Goal: Task Accomplishment & Management: Manage account settings

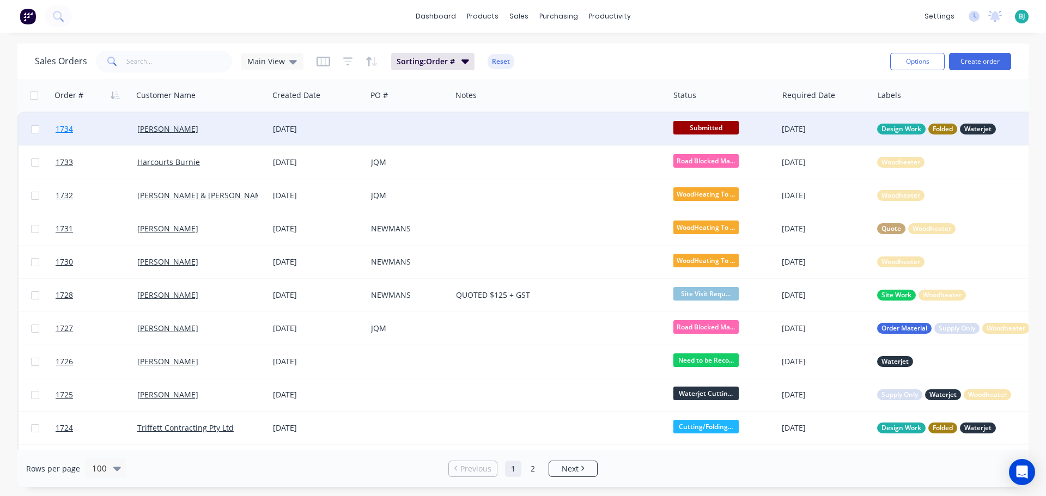
click at [109, 128] on link "1734" at bounding box center [97, 129] width 82 height 33
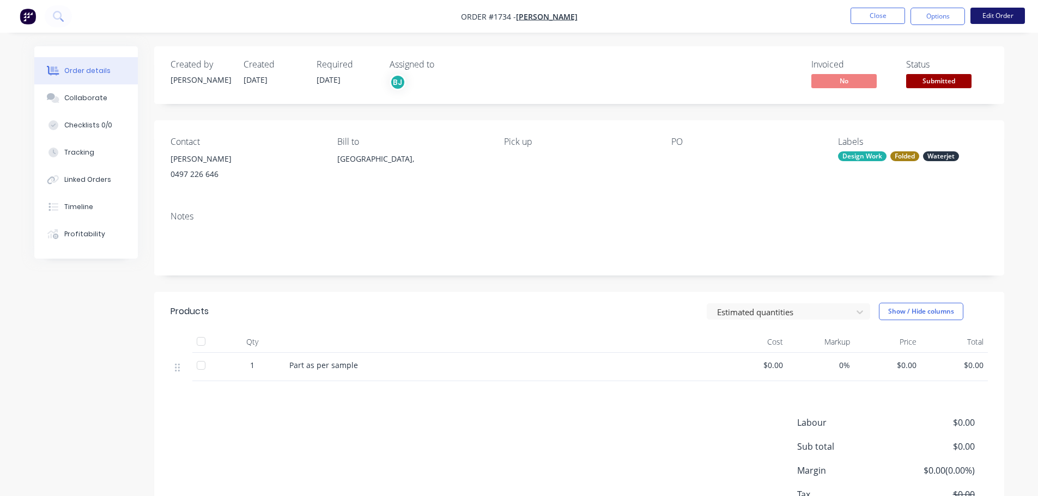
click at [1008, 11] on button "Edit Order" at bounding box center [997, 16] width 54 height 16
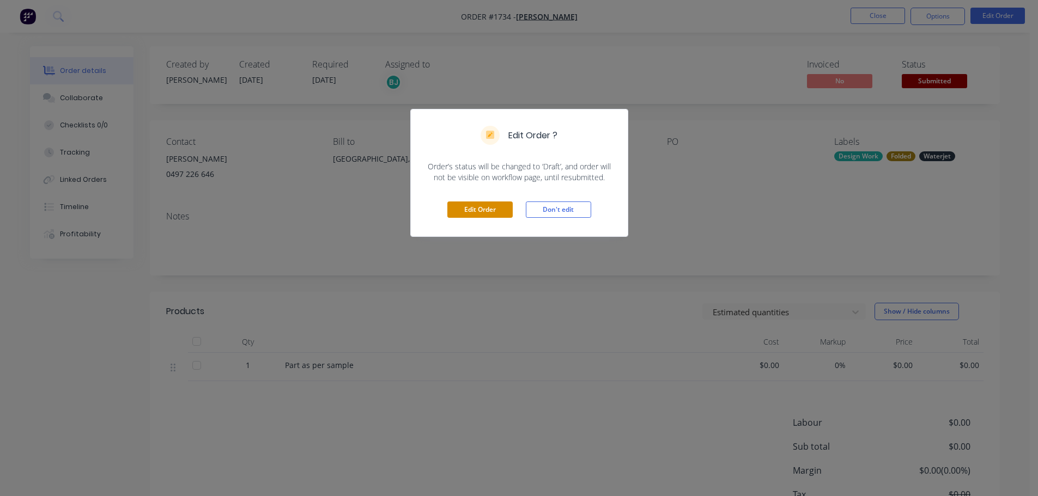
click at [492, 215] on button "Edit Order" at bounding box center [479, 210] width 65 height 16
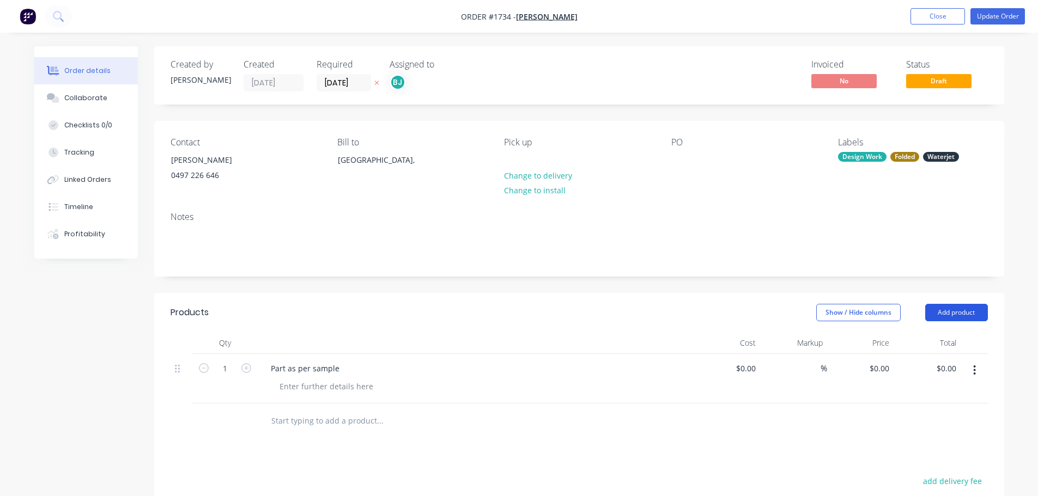
click at [960, 317] on button "Add product" at bounding box center [956, 312] width 63 height 17
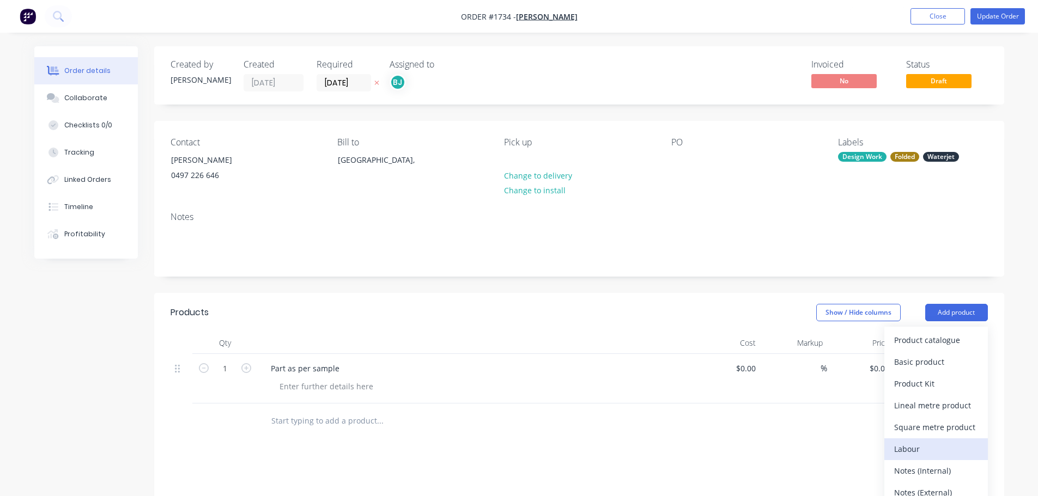
click at [920, 443] on div "Labour" at bounding box center [936, 449] width 84 height 16
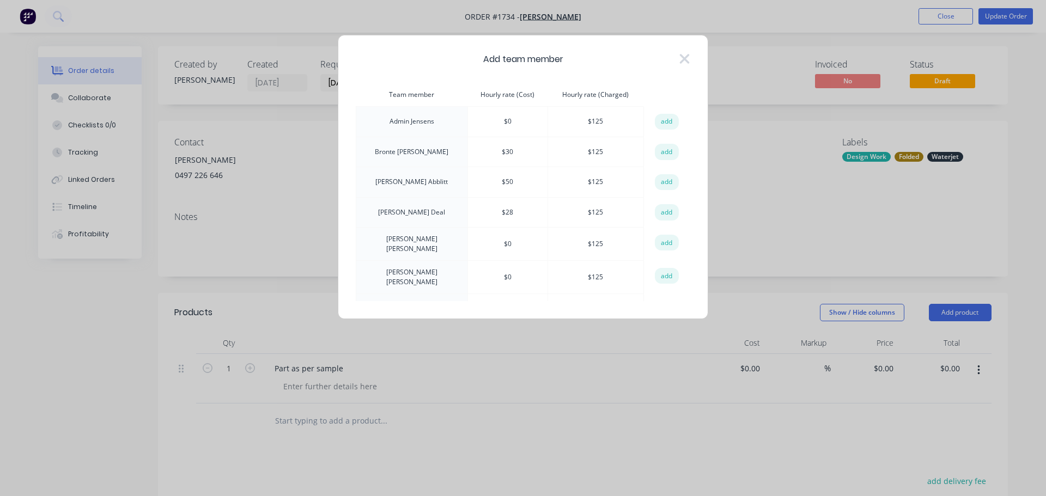
drag, startPoint x: 660, startPoint y: 150, endPoint x: 526, endPoint y: 193, distance: 141.3
click at [660, 150] on button "add" at bounding box center [667, 152] width 24 height 16
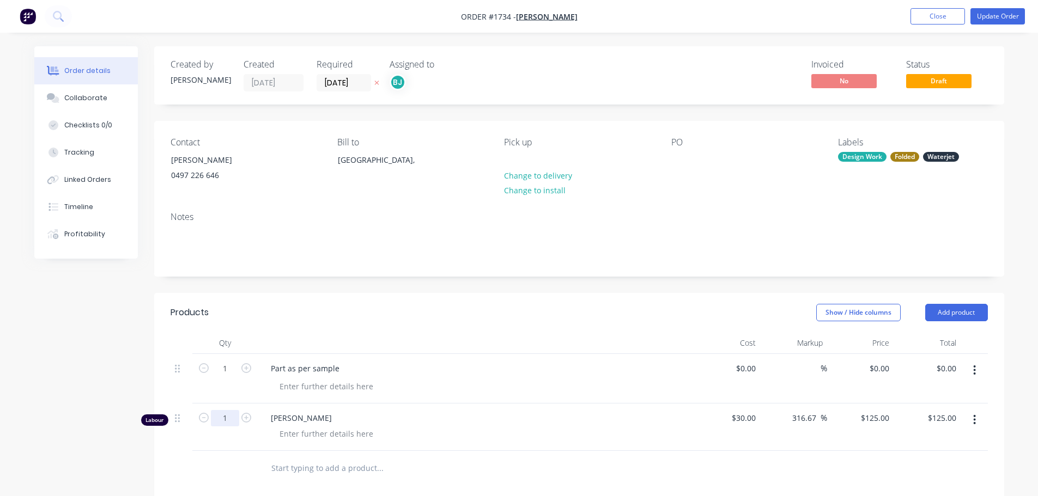
click at [229, 418] on input "1" at bounding box center [225, 418] width 28 height 16
type input "0.25"
type input "$31.25"
click at [306, 437] on div at bounding box center [326, 434] width 111 height 16
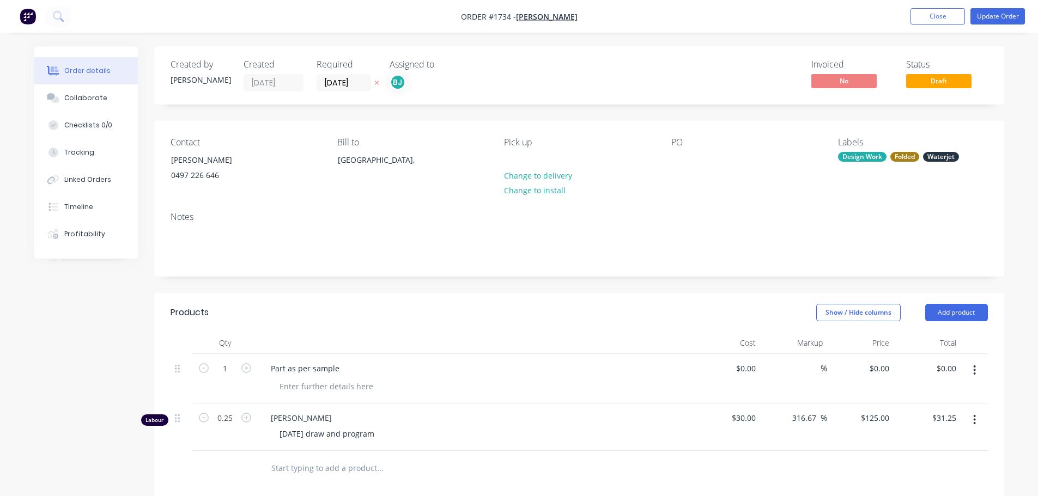
click at [422, 333] on div at bounding box center [476, 343] width 436 height 22
click at [341, 392] on div at bounding box center [326, 387] width 111 height 16
click at [406, 324] on header "Products Show / Hide columns Add product" at bounding box center [579, 312] width 850 height 39
click at [1007, 17] on button "Update Order" at bounding box center [997, 16] width 54 height 16
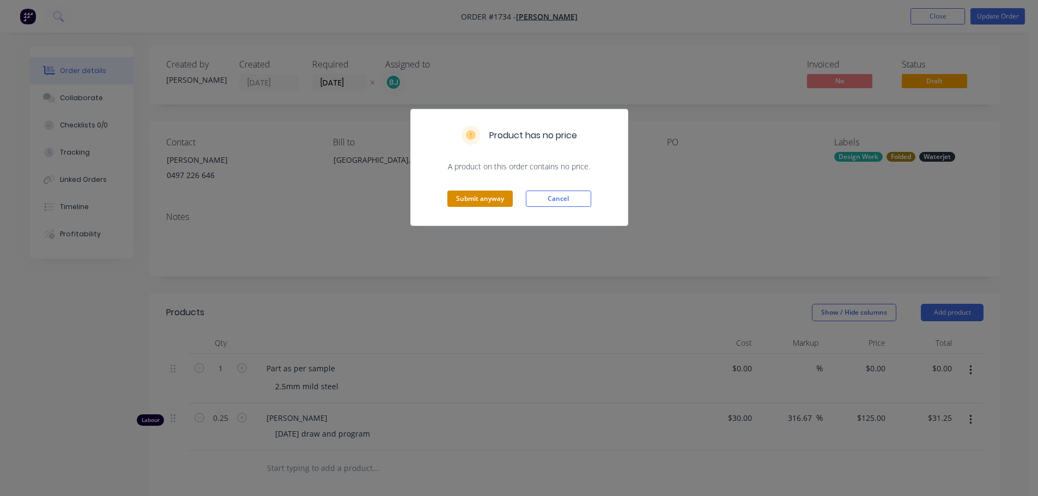
click at [481, 202] on button "Submit anyway" at bounding box center [479, 199] width 65 height 16
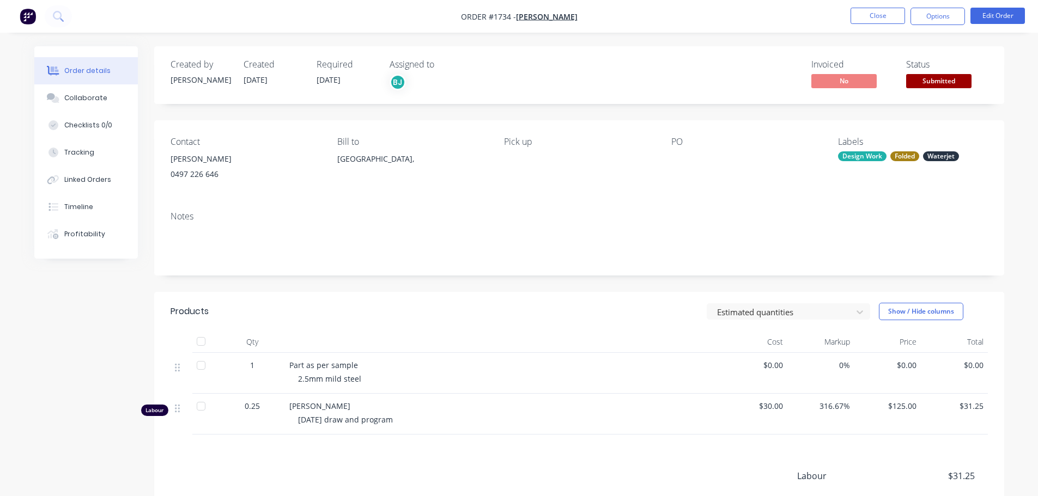
click at [937, 74] on span at bounding box center [938, 71] width 7 height 3
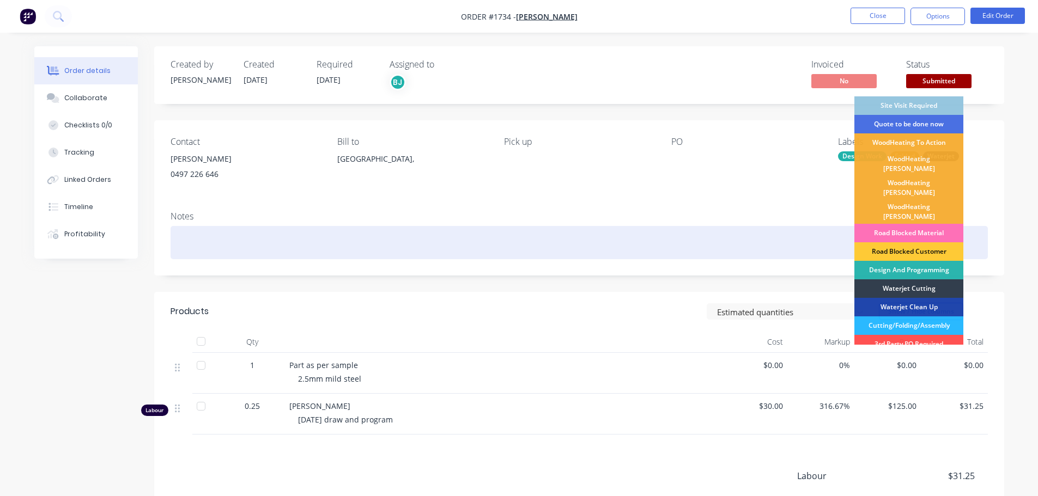
click at [923, 261] on div "Design And Programming" at bounding box center [908, 270] width 109 height 19
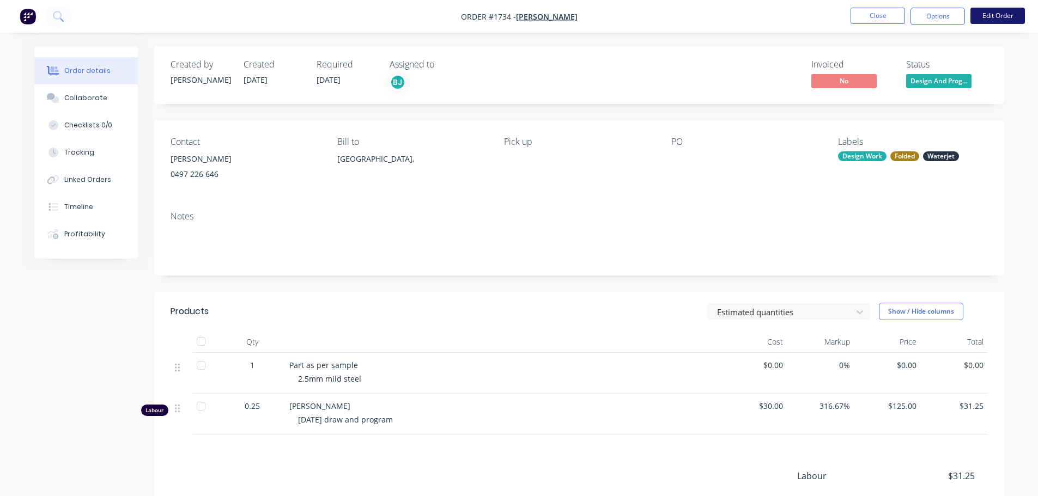
click at [994, 15] on button "Edit Order" at bounding box center [997, 16] width 54 height 16
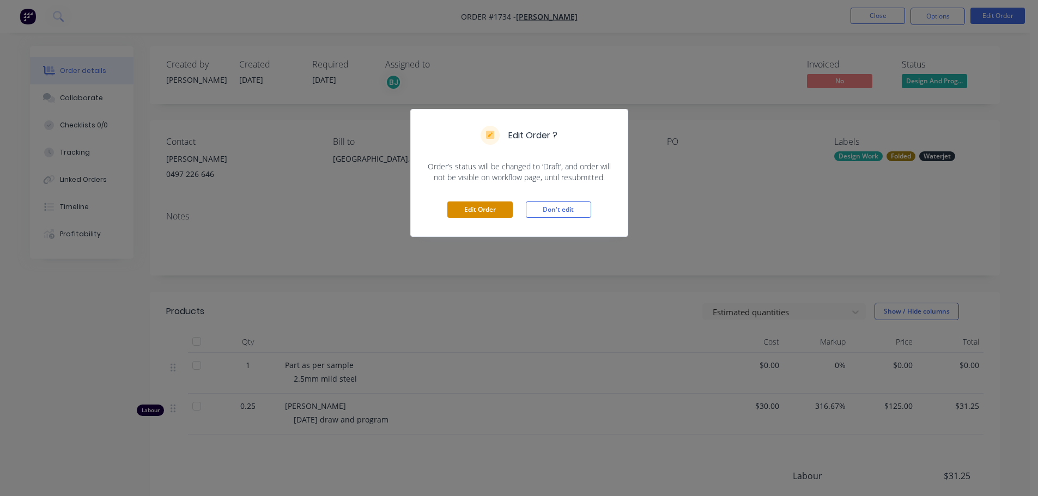
click at [473, 204] on button "Edit Order" at bounding box center [479, 210] width 65 height 16
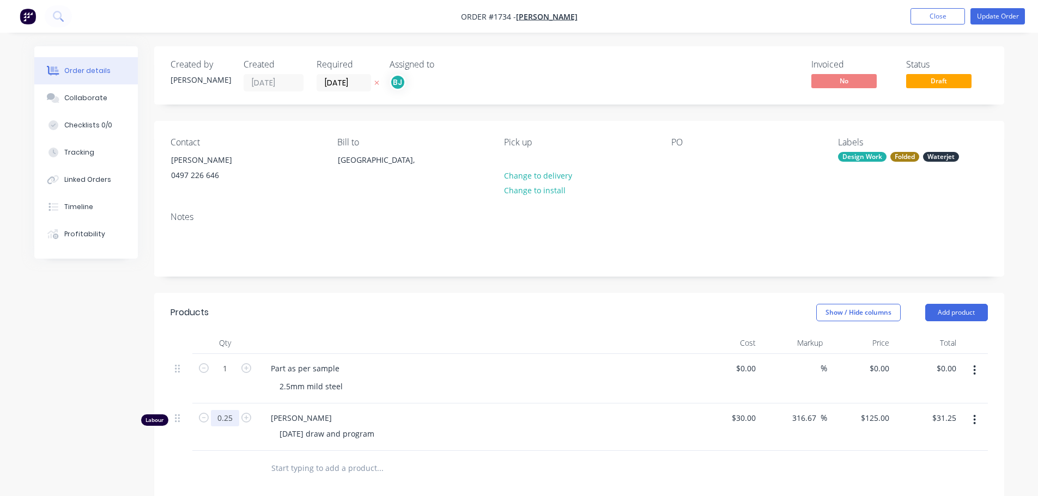
click at [235, 415] on input "0.25" at bounding box center [225, 418] width 28 height 16
type input "0.5"
type input "$62.50"
click at [567, 296] on header "Products Show / Hide columns Add product" at bounding box center [579, 312] width 850 height 39
click at [1001, 25] on nav "Order #1734 - Greg Wescombe Add product Close Update Order" at bounding box center [519, 16] width 1038 height 33
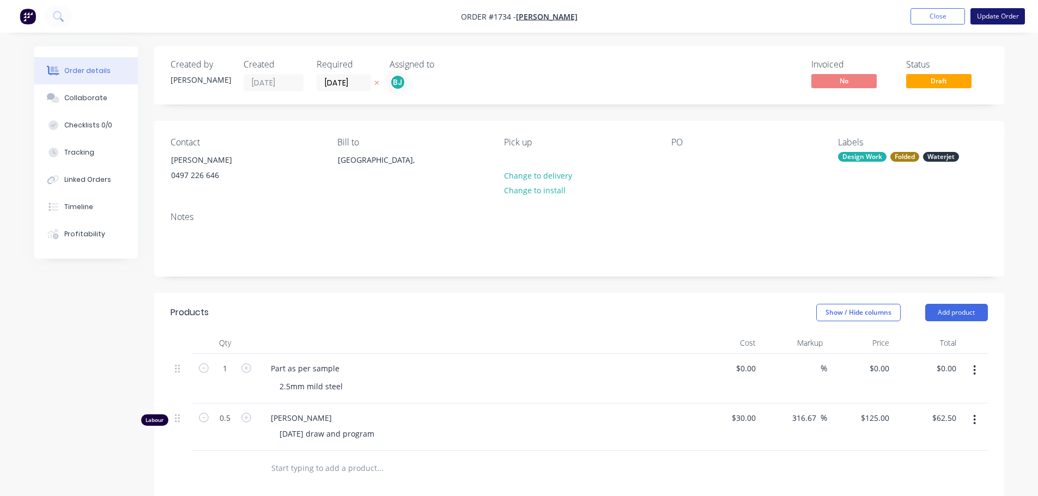
click at [1001, 19] on button "Update Order" at bounding box center [997, 16] width 54 height 16
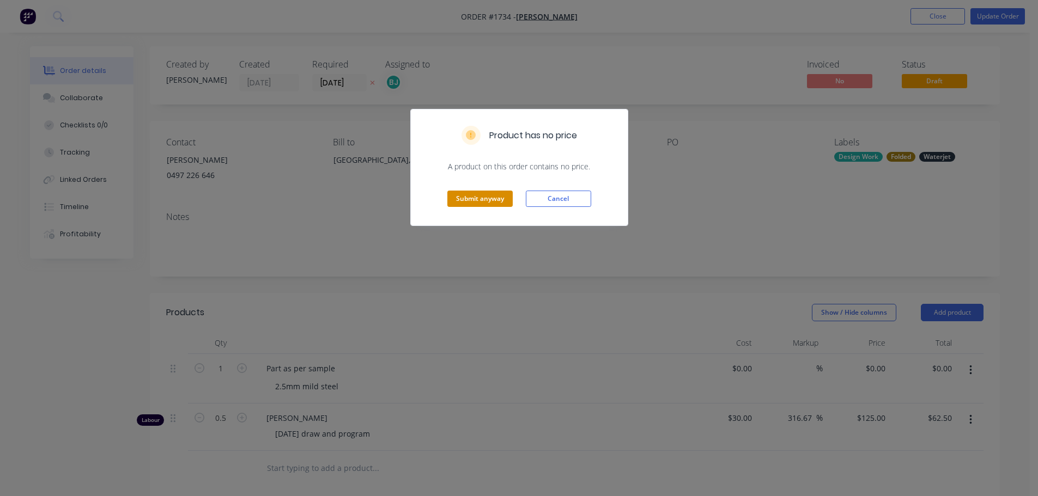
click at [499, 198] on button "Submit anyway" at bounding box center [479, 199] width 65 height 16
